Goal: Task Accomplishment & Management: Use online tool/utility

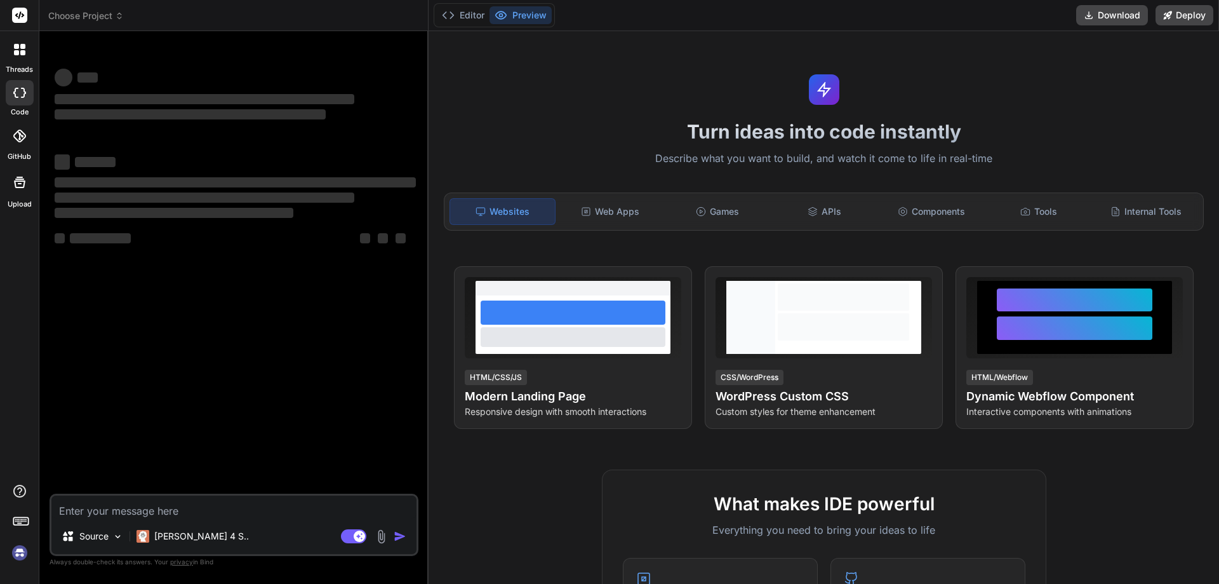
type textarea "<?php namespace App\Models; // use Illuminate\Contracts\Auth\MustVerifyEmail; u…"
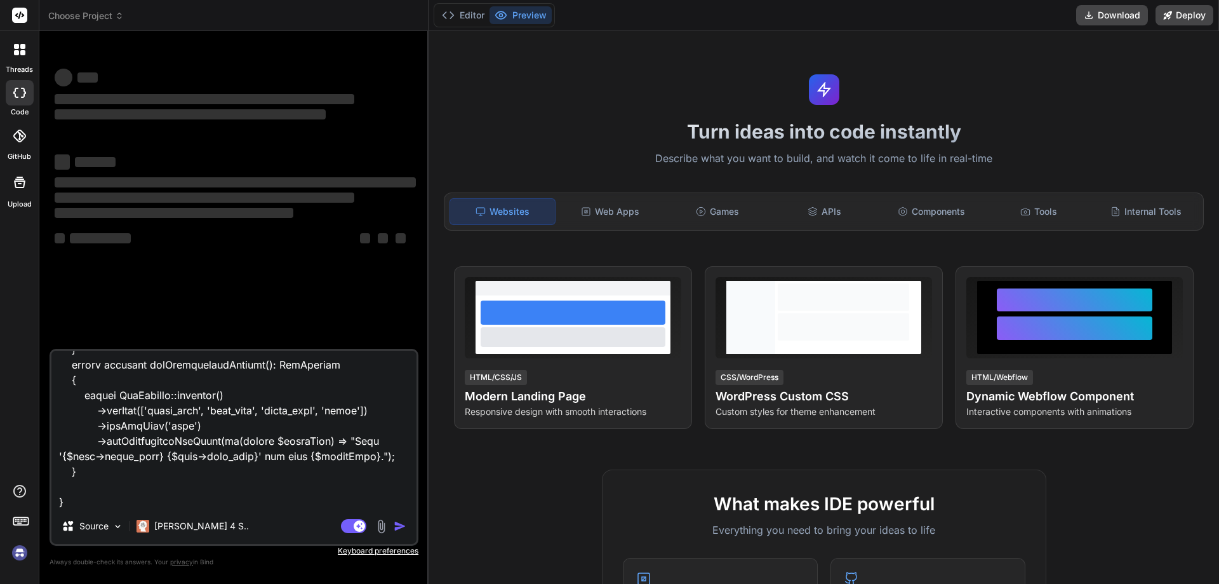
type textarea "x"
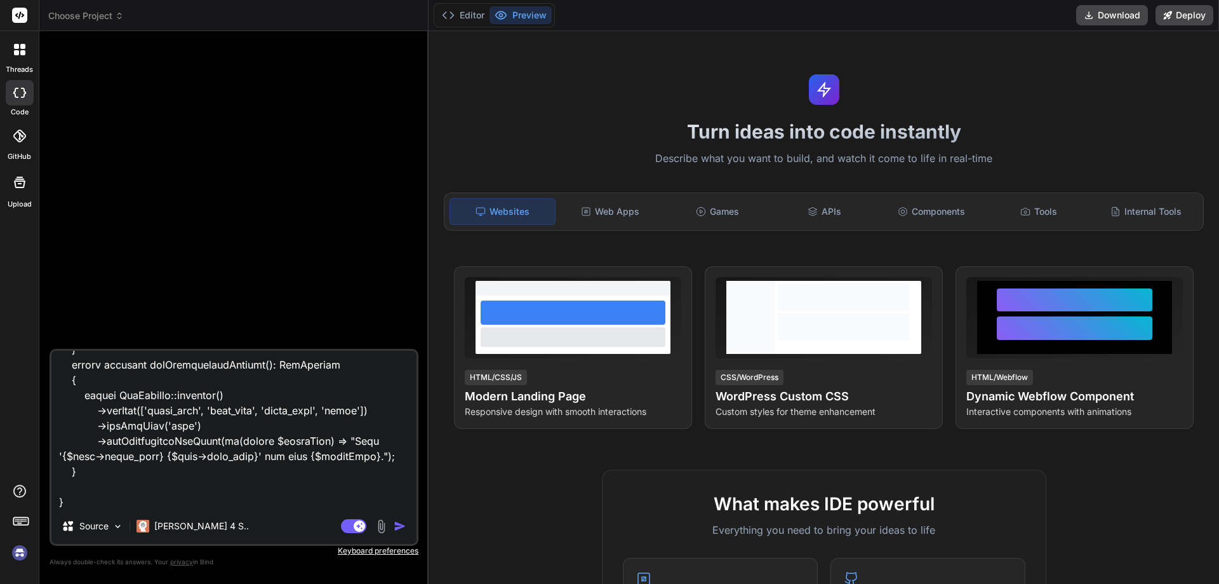
paste textarea "<?php namespace App\Models; use Illuminate\Database\Eloquent\Model; class Wareh…"
type textarea "<?php namespace App\Models; // use Illuminate\Contracts\Auth\MustVerifyEmail; u…"
type textarea "x"
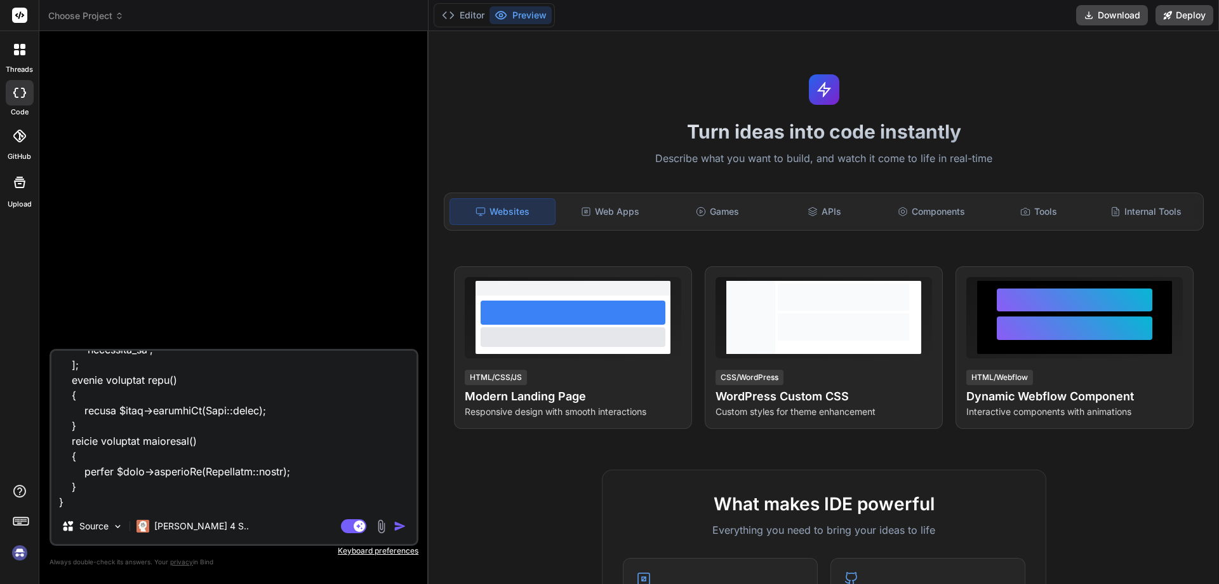
paste textarea "$query = User::query()->with(['roles', 'warehouse', 'staff', 'warehouseUsers'])…"
type textarea "<?php namespace App\Models; // use Illuminate\Contracts\Auth\MustVerifyEmail; u…"
type textarea "x"
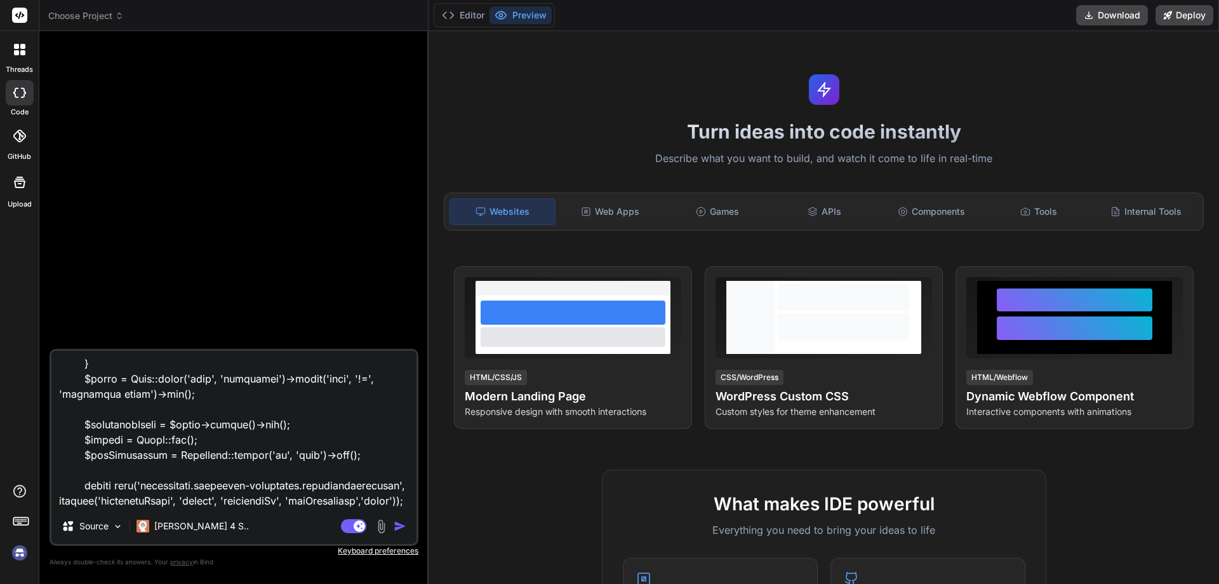
type textarea "<?php namespace App\Models; // use Illuminate\Contracts\Auth\MustVerifyEmail; u…"
type textarea "x"
type textarea "<?php namespace App\Models; // use Illuminate\Contracts\Auth\MustVerifyEmail; u…"
type textarea "x"
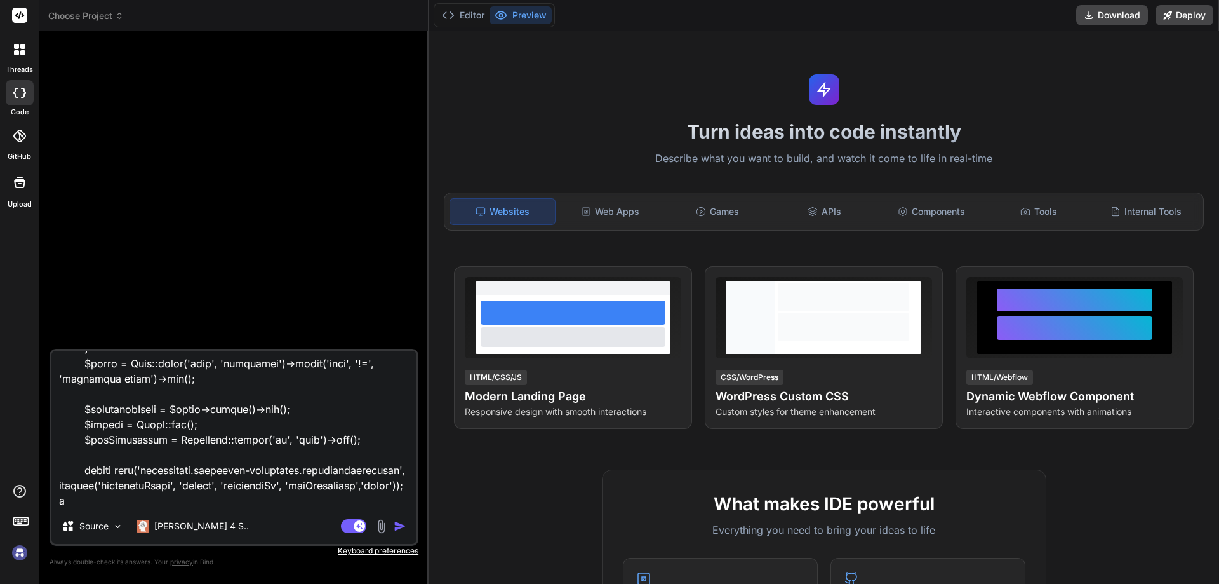
type textarea "<?php namespace App\Models; // use Illuminate\Contracts\Auth\MustVerifyEmail; u…"
type textarea "x"
type textarea "<?php namespace App\Models; // use Illuminate\Contracts\Auth\MustVerifyEmail; u…"
type textarea "x"
type textarea "<?php namespace App\Models; // use Illuminate\Contracts\Auth\MustVerifyEmail; u…"
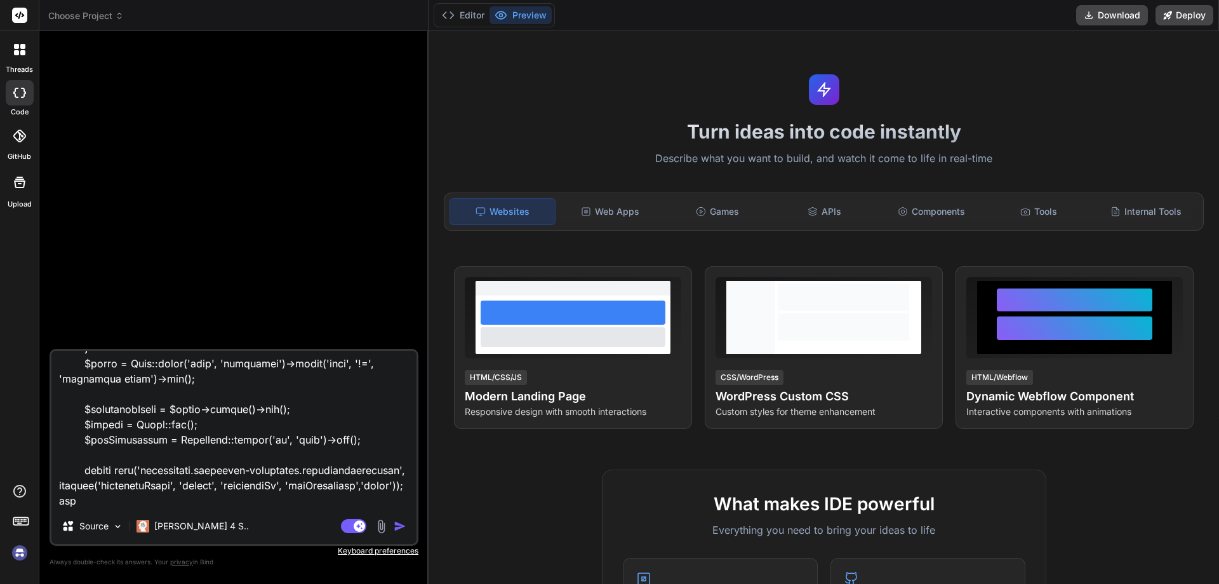
type textarea "x"
type textarea "<?php namespace App\Models; // use Illuminate\Contracts\Auth\MustVerifyEmail; u…"
type textarea "x"
type textarea "<?php namespace App\Models; // use Illuminate\Contracts\Auth\MustVerifyEmail; u…"
type textarea "x"
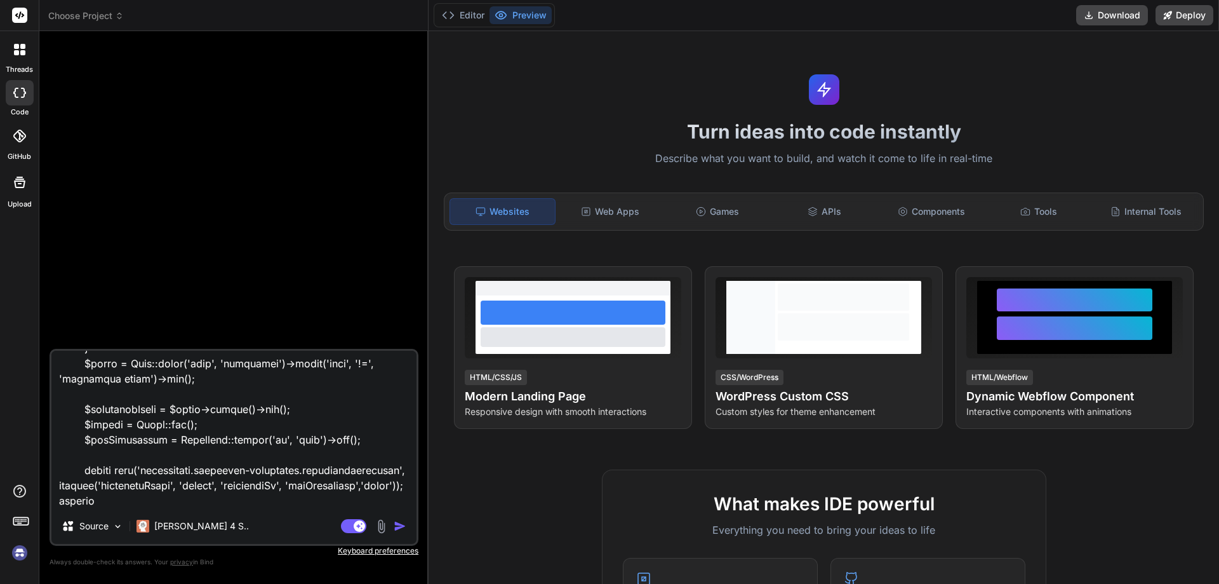
type textarea "<?php namespace App\Models; // use Illuminate\Contracts\Auth\MustVerifyEmail; u…"
type textarea "x"
type textarea "<?php namespace App\Models; // use Illuminate\Contracts\Auth\MustVerifyEmail; u…"
type textarea "x"
type textarea "<?php namespace App\Models; // use Illuminate\Contracts\Auth\MustVerifyEmail; u…"
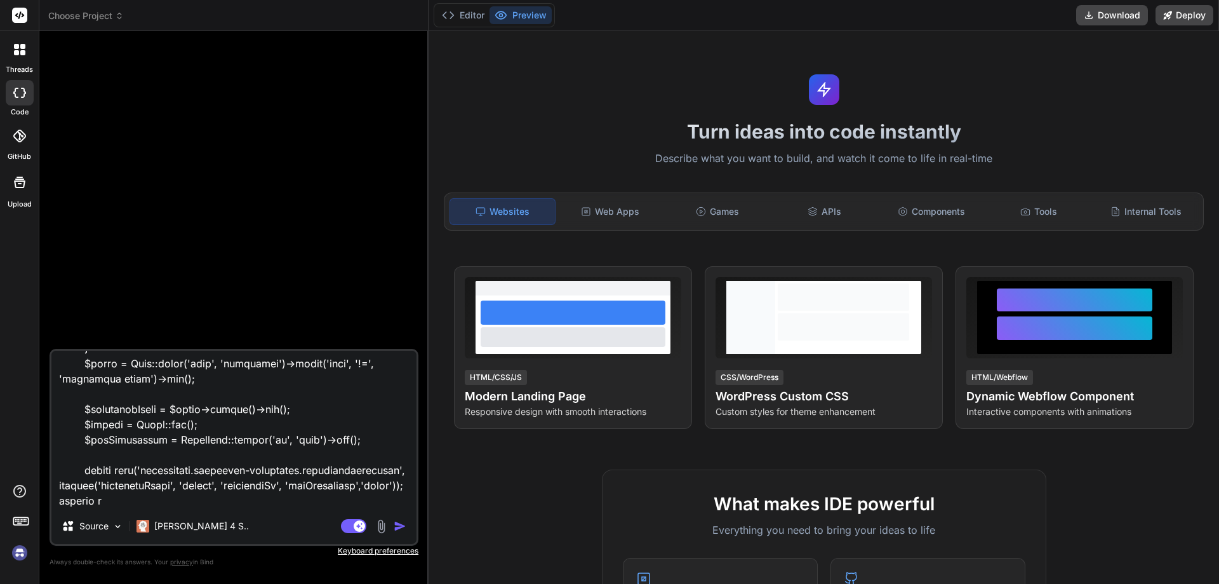
type textarea "x"
type textarea "<?php namespace App\Models; // use Illuminate\Contracts\Auth\MustVerifyEmail; u…"
type textarea "x"
type textarea "<?php namespace App\Models; // use Illuminate\Contracts\Auth\MustVerifyEmail; u…"
type textarea "x"
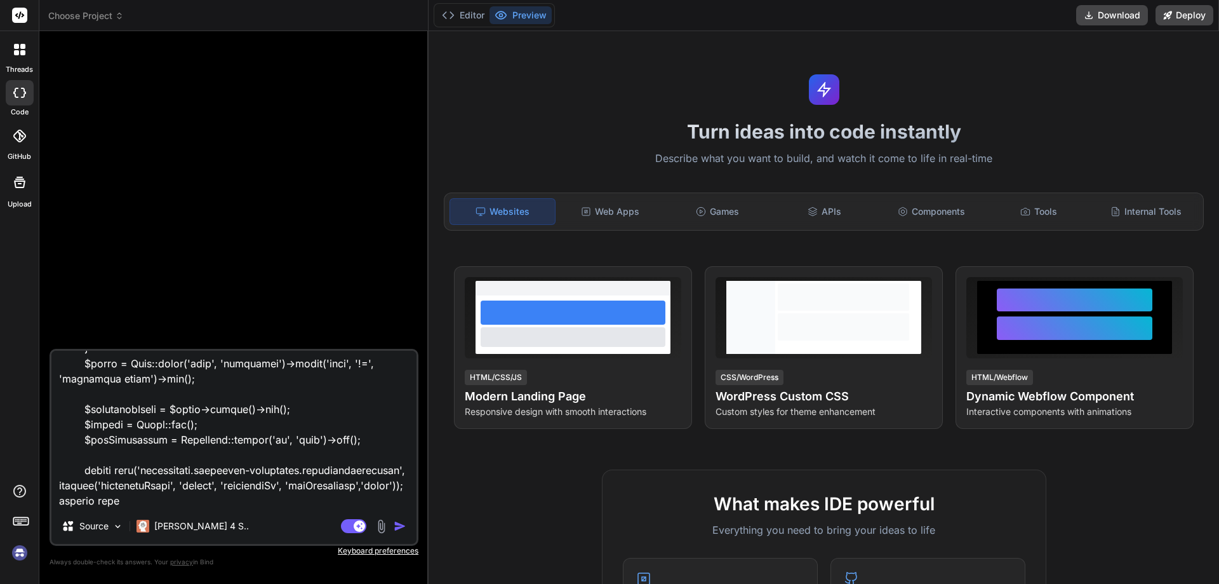
type textarea "<?php namespace App\Models; // use Illuminate\Contracts\Auth\MustVerifyEmail; u…"
type textarea "x"
type textarea "<?php namespace App\Models; // use Illuminate\Contracts\Auth\MustVerifyEmail; u…"
type textarea "x"
type textarea "<?php namespace App\Models; // use Illuminate\Contracts\Auth\MustVerifyEmail; u…"
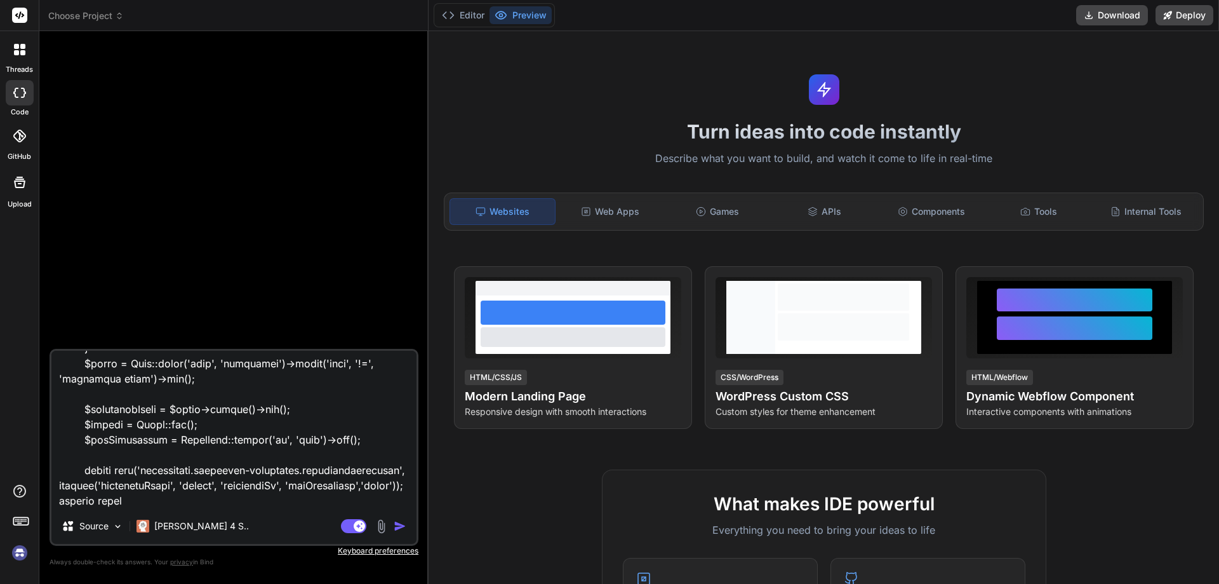
click at [396, 531] on img "button" at bounding box center [400, 525] width 13 height 13
type textarea "x"
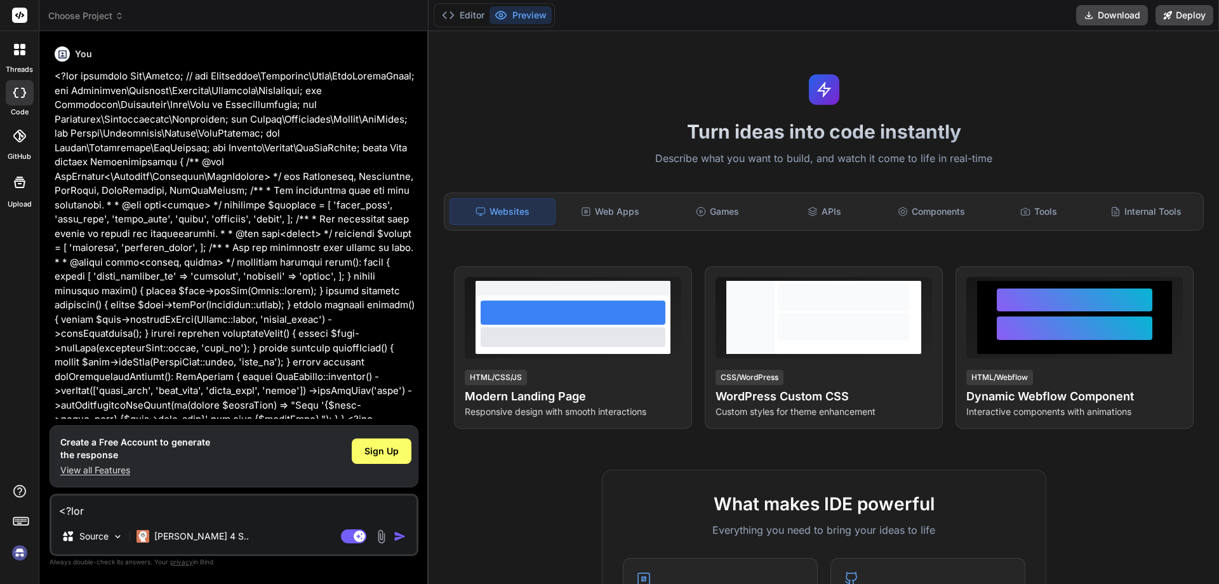
scroll to position [458, 0]
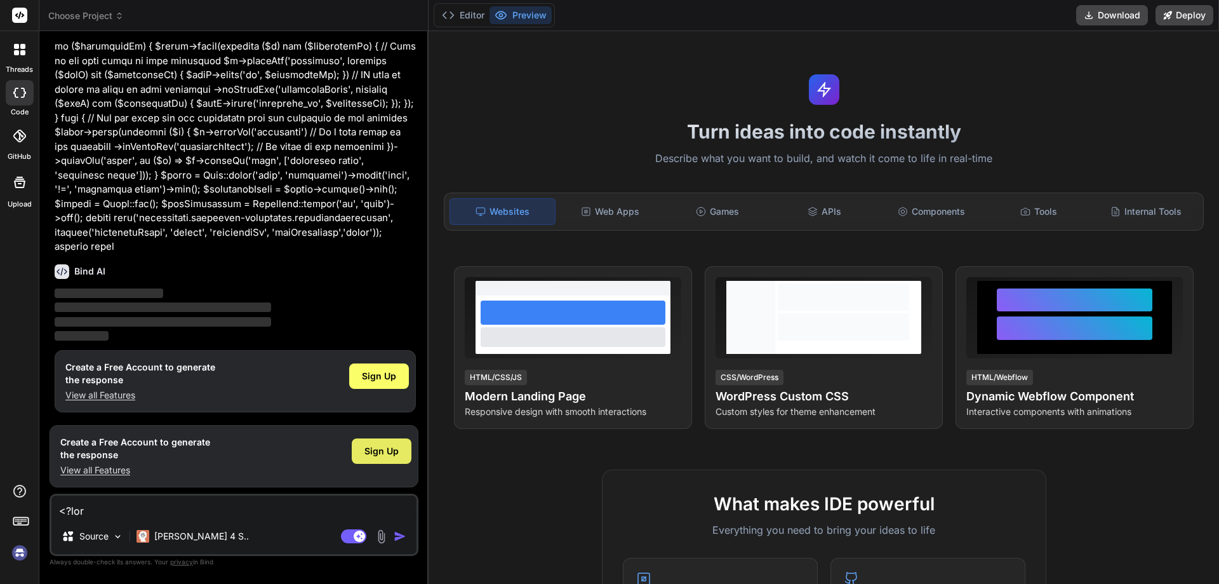
click at [386, 454] on span "Sign Up" at bounding box center [381, 450] width 34 height 13
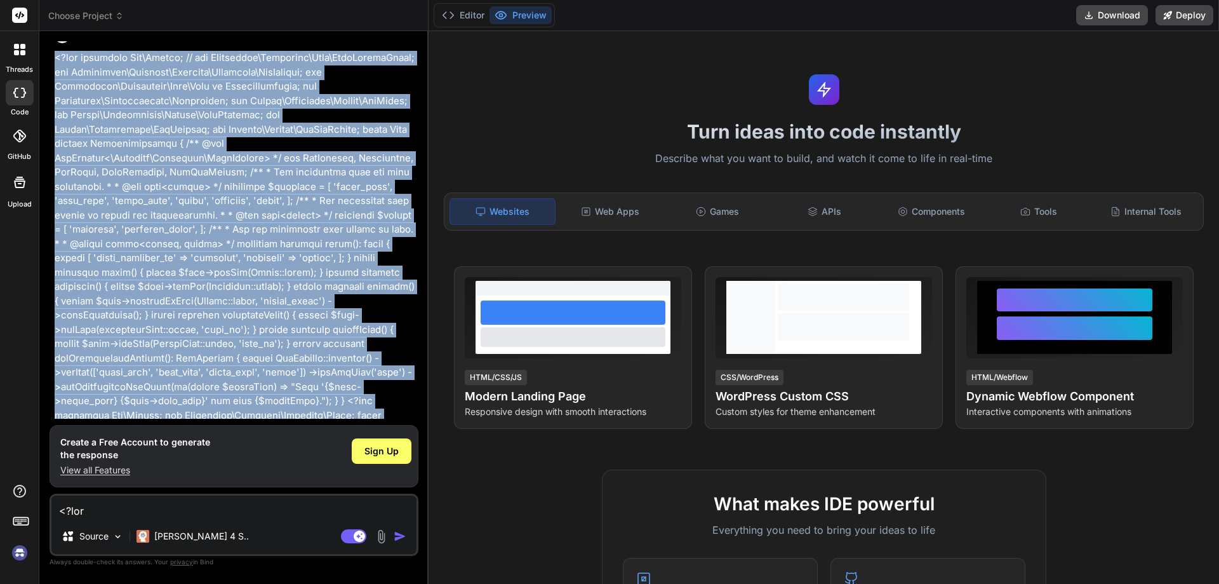
scroll to position [0, 0]
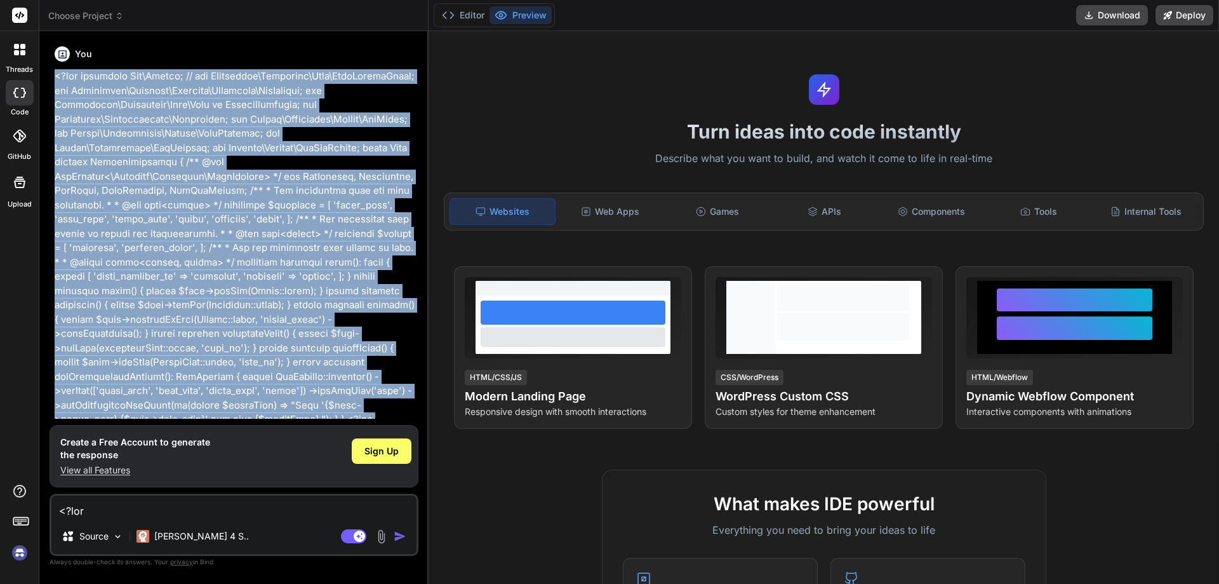
drag, startPoint x: 121, startPoint y: 251, endPoint x: 48, endPoint y: 71, distance: 194.0
click at [48, 71] on div "Bind AI Web Search Created with Pixso. Code Generator You Bind AI ‌ ‌ ‌ ‌ Creat…" at bounding box center [233, 307] width 389 height 552
copy p "<?php namespace App\Models; // use Illuminate\Contracts\Auth\MustVerifyEmail; u…"
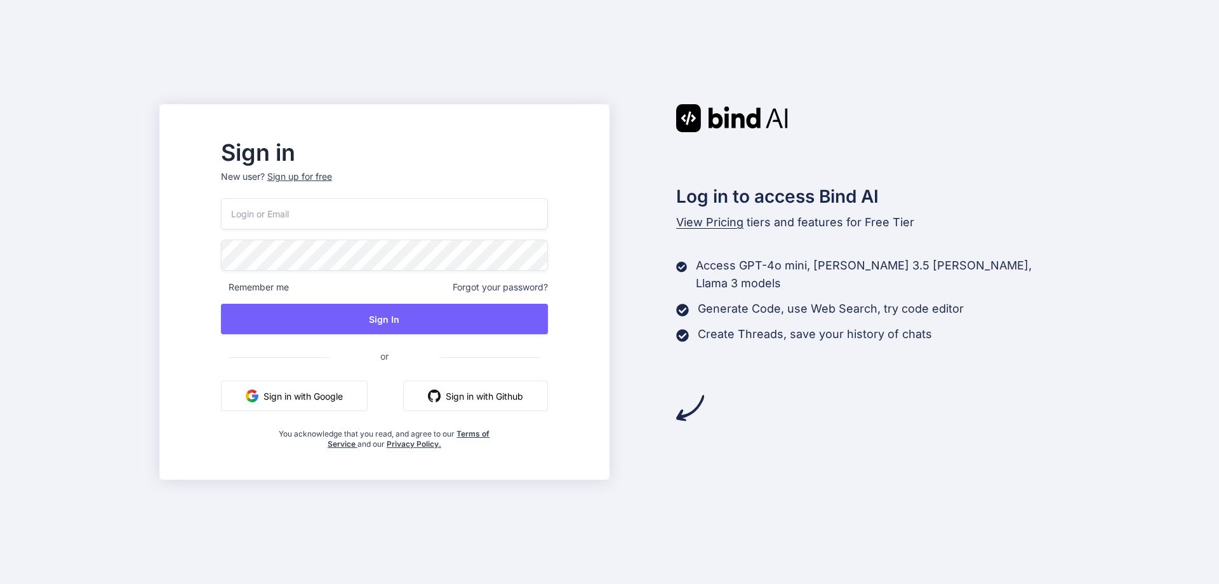
click at [371, 217] on input "email" at bounding box center [384, 213] width 327 height 31
paste input "Xyxbindai@yopmail.com"
type input "Xyxbindai@yopmail.com"
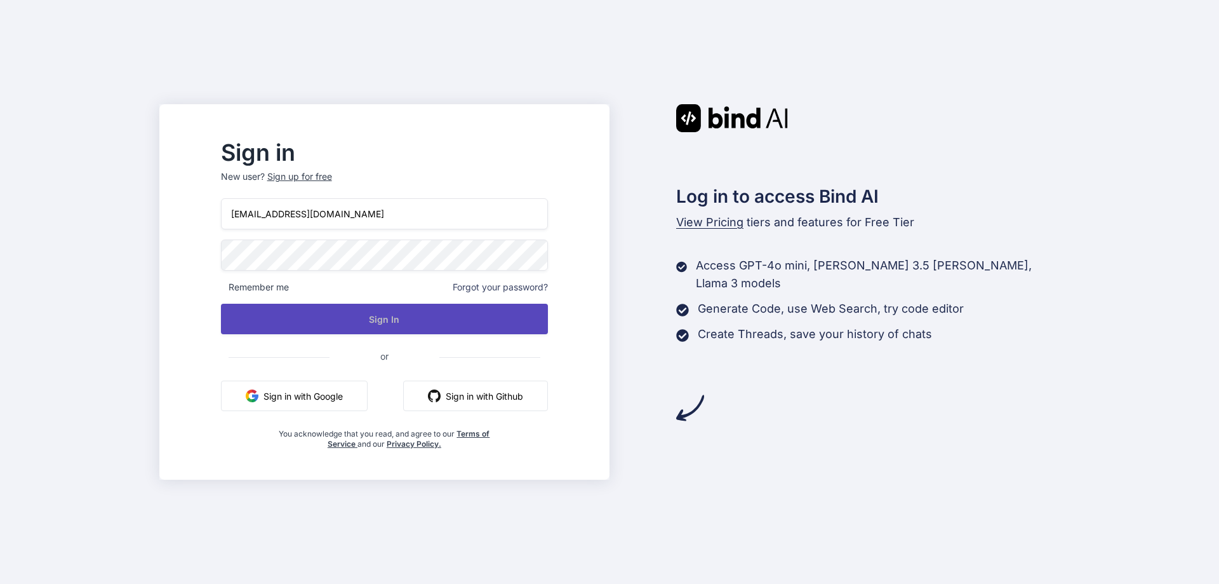
click at [379, 316] on button "Sign In" at bounding box center [384, 319] width 327 height 30
